Goal: Browse casually

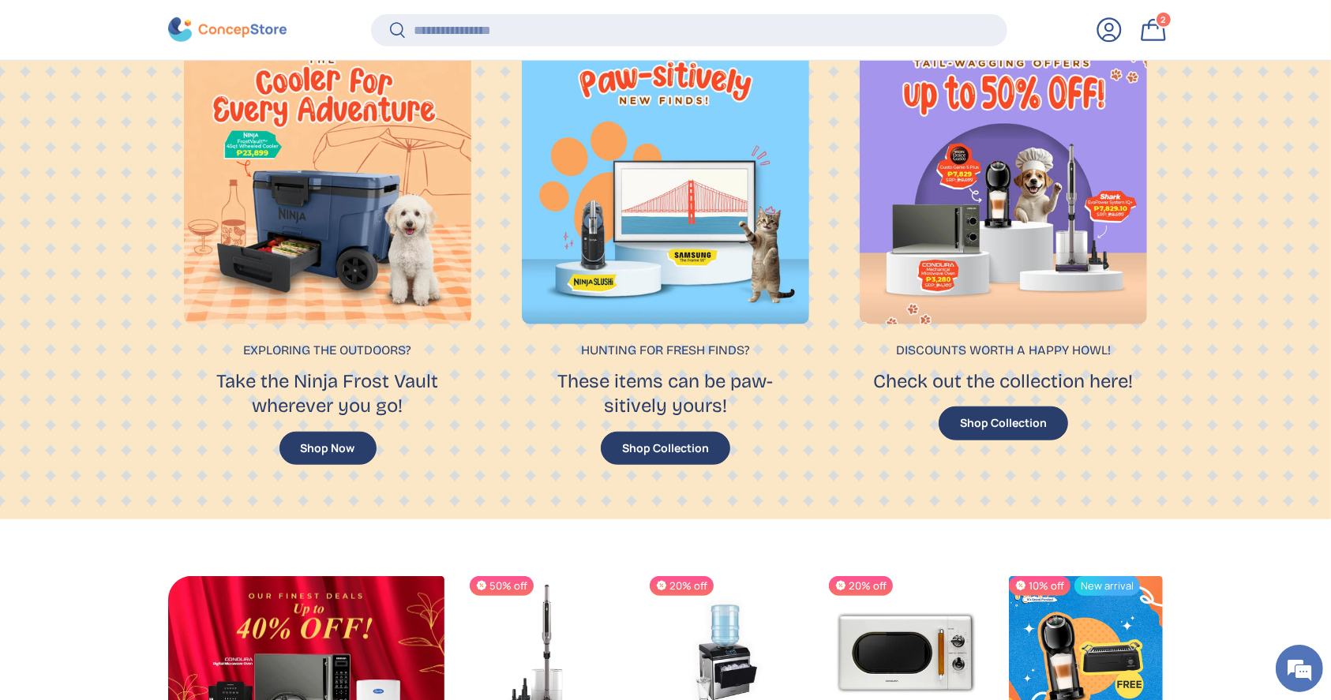
scroll to position [1270, 0]
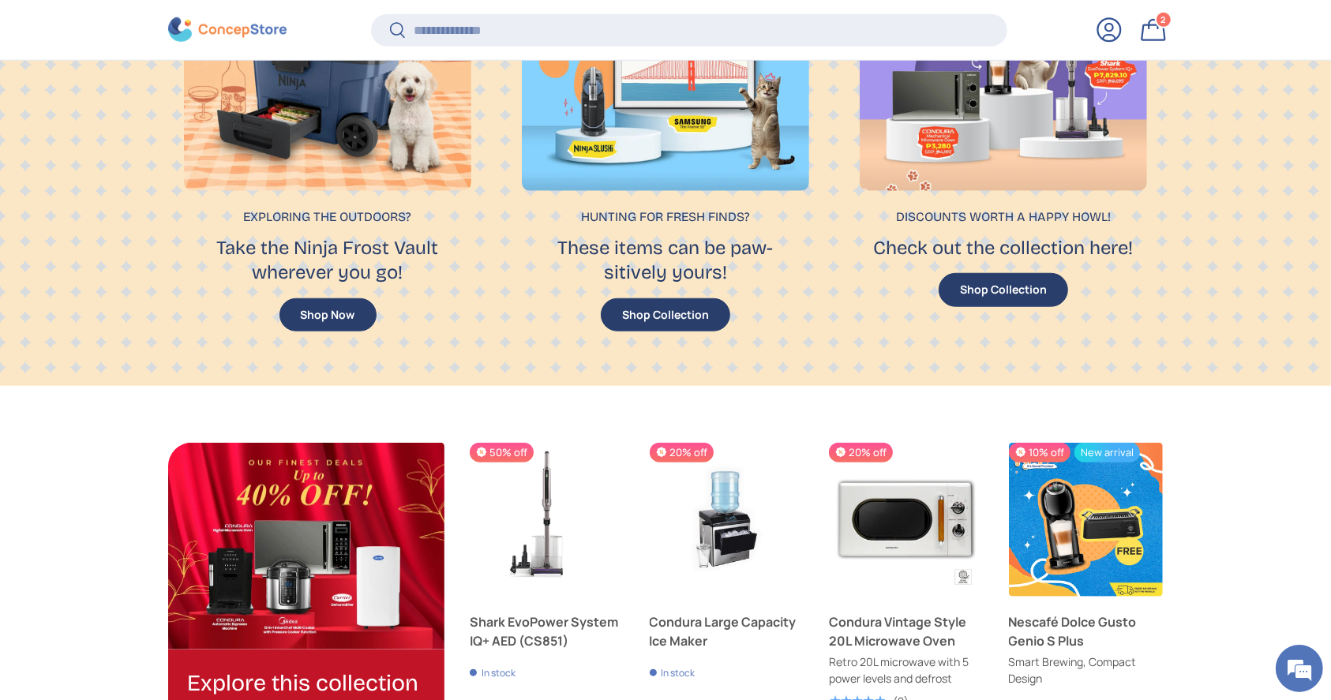
click at [392, 4] on store-header "Search Search Reset Log in Bag 2 2 items Menu Home Shop All Products Back Produ…" at bounding box center [665, 29] width 1331 height 61
